Goal: Find specific page/section: Find specific page/section

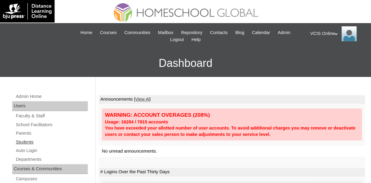
click at [23, 140] on link "Students" at bounding box center [51, 143] width 73 height 8
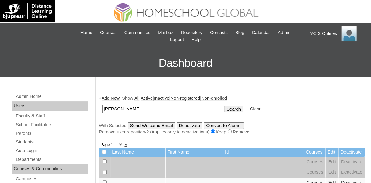
type input "[PERSON_NAME]"
click at [224, 106] on input "Search" at bounding box center [233, 109] width 19 height 7
